Goal: Task Accomplishment & Management: Manage account settings

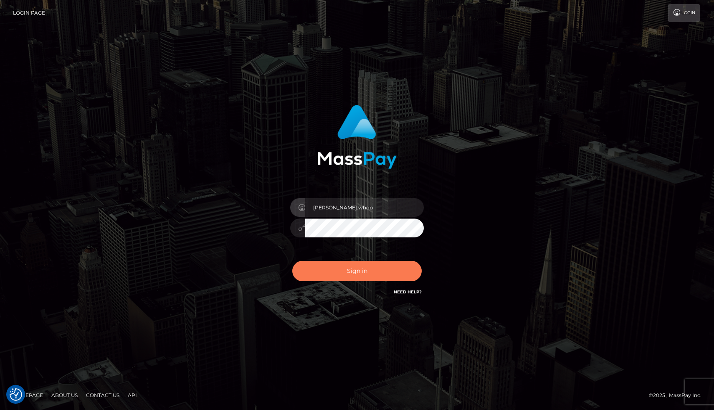
click at [367, 273] on button "Sign in" at bounding box center [357, 271] width 130 height 20
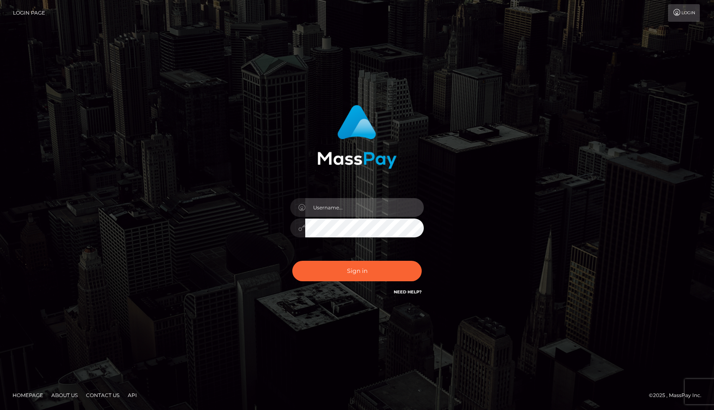
type input "[PERSON_NAME].whop"
click at [329, 207] on input "joel.whop" at bounding box center [364, 207] width 119 height 19
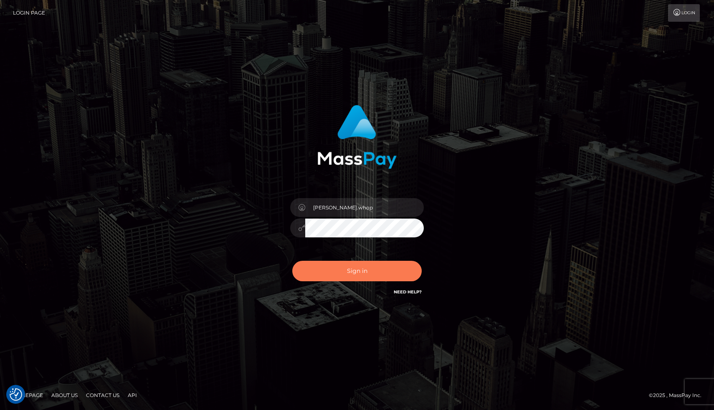
click at [353, 270] on button "Sign in" at bounding box center [357, 271] width 130 height 20
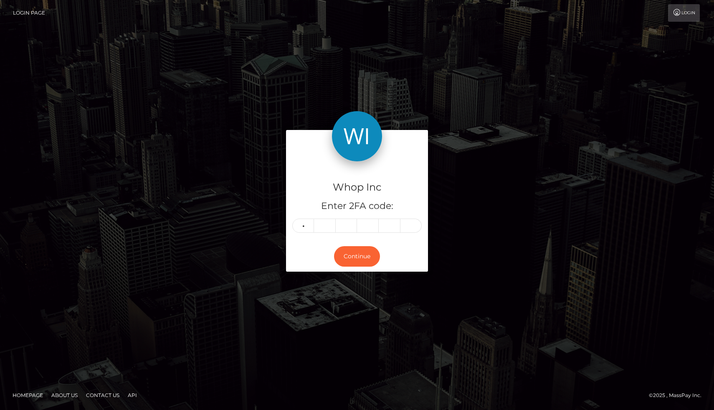
type input "8"
type input "5"
type input "7"
type input "0"
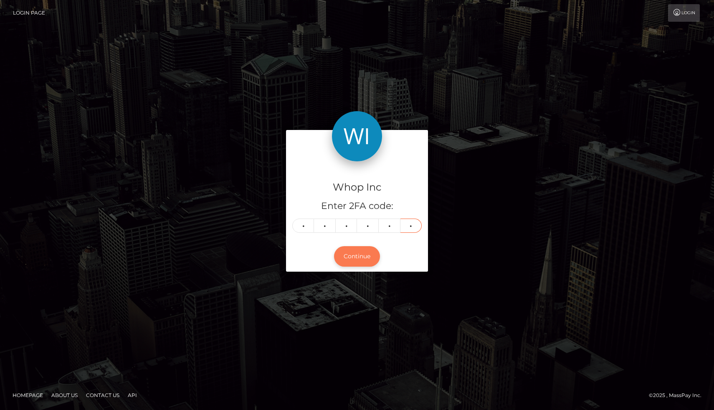
type input "4"
click at [359, 259] on button "Continue" at bounding box center [357, 256] width 46 height 20
